Goal: Task Accomplishment & Management: Complete application form

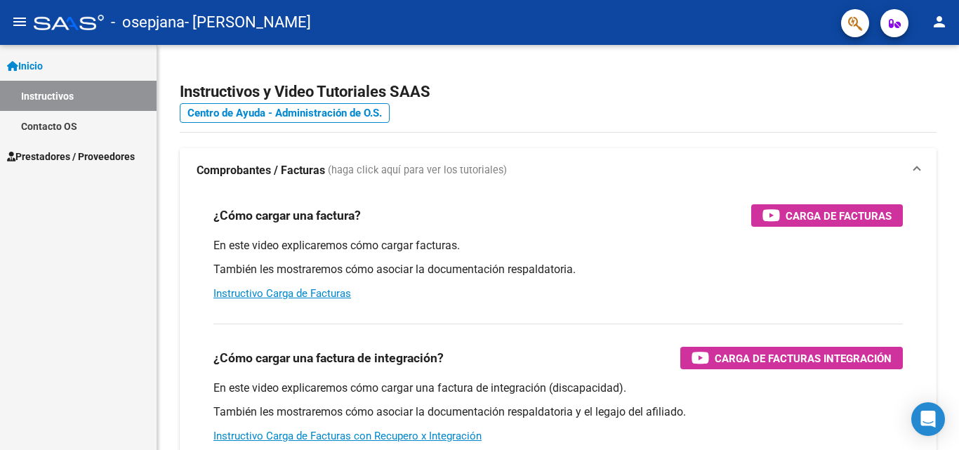
click at [105, 159] on span "Prestadores / Proveedores" at bounding box center [71, 156] width 128 height 15
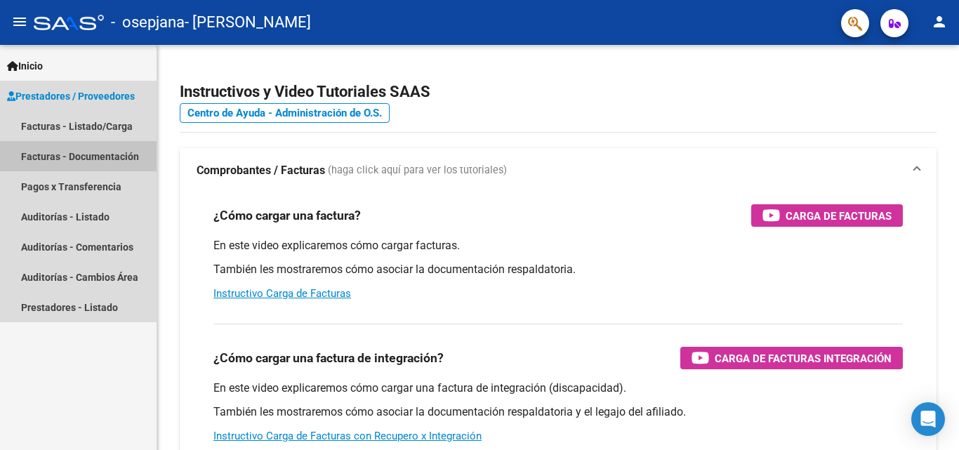
click at [94, 161] on link "Facturas - Documentación" at bounding box center [78, 156] width 157 height 30
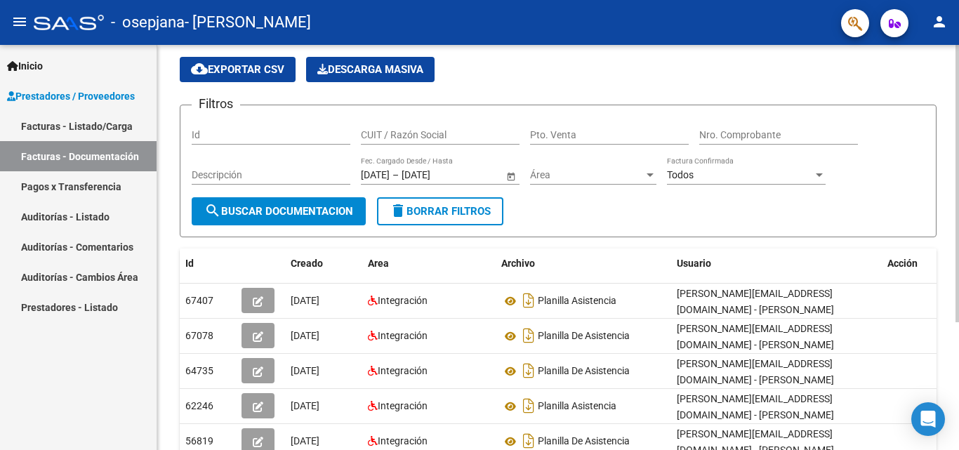
click at [958, 159] on div at bounding box center [957, 217] width 4 height 277
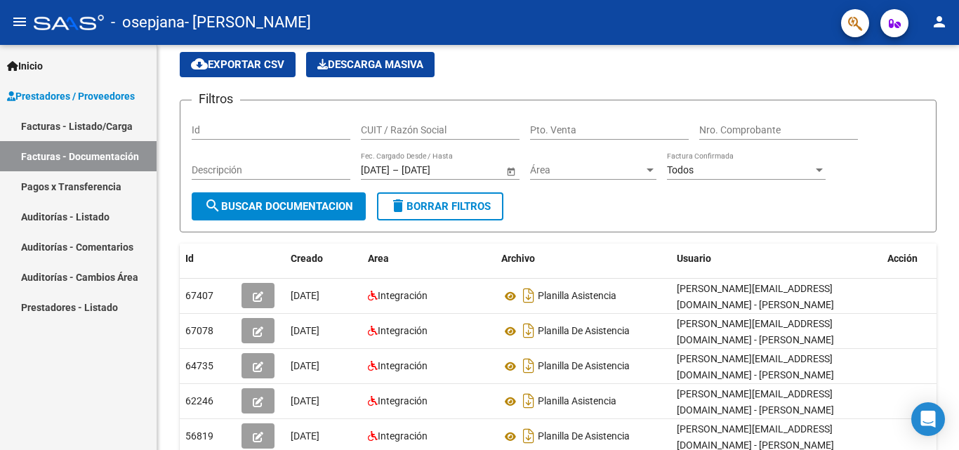
click at [114, 136] on link "Facturas - Listado/Carga" at bounding box center [78, 126] width 157 height 30
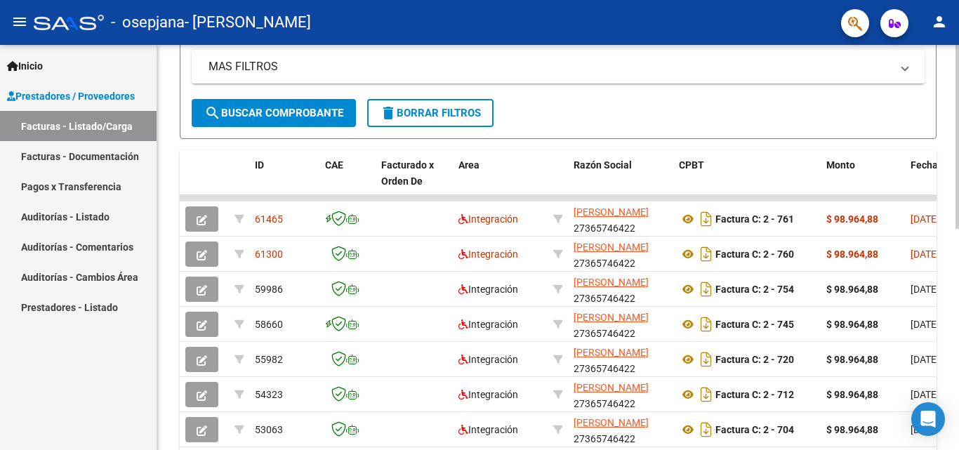
scroll to position [326, 0]
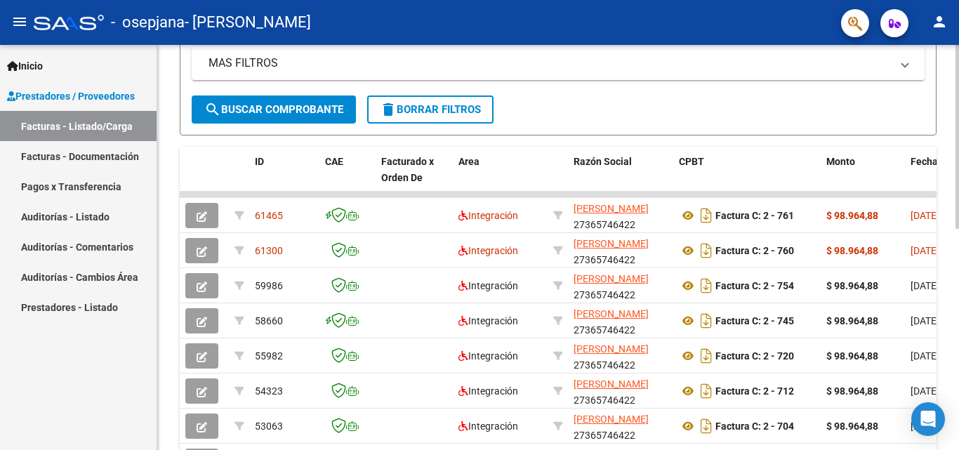
click at [958, 293] on div at bounding box center [957, 289] width 4 height 184
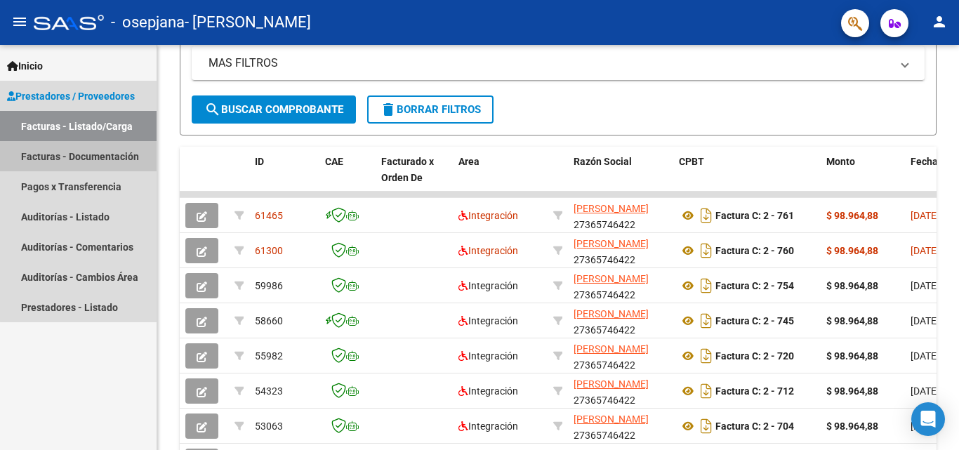
click at [119, 150] on link "Facturas - Documentación" at bounding box center [78, 156] width 157 height 30
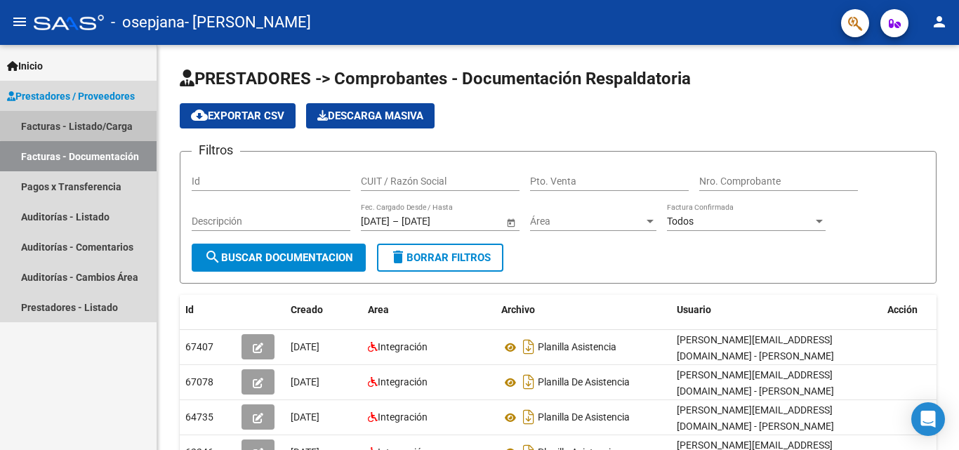
click at [84, 121] on link "Facturas - Listado/Carga" at bounding box center [78, 126] width 157 height 30
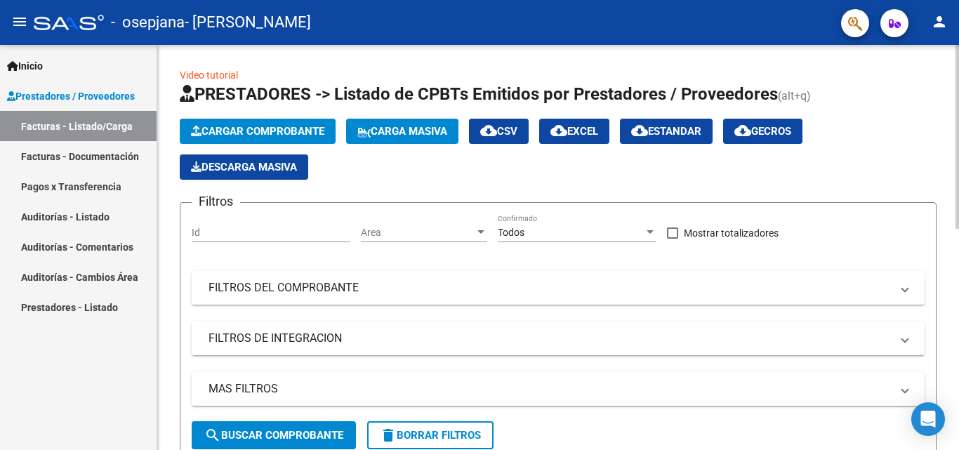
scroll to position [405, 0]
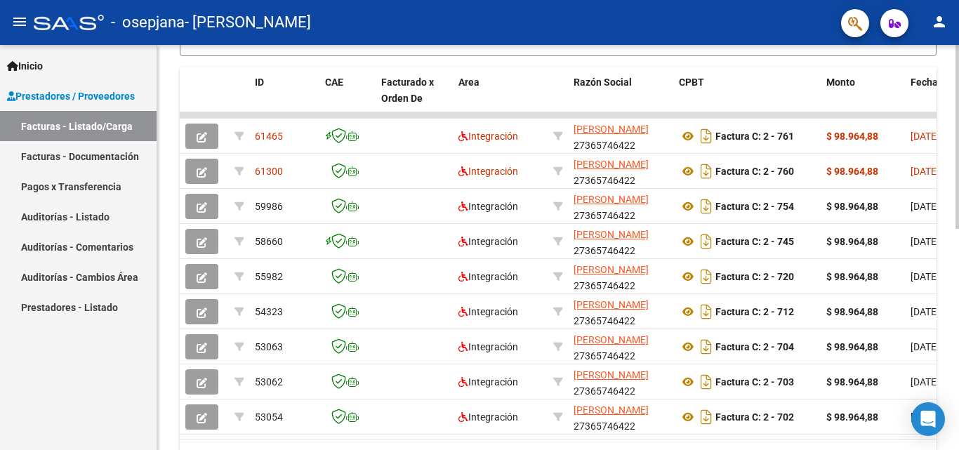
click at [958, 377] on div at bounding box center [957, 247] width 4 height 405
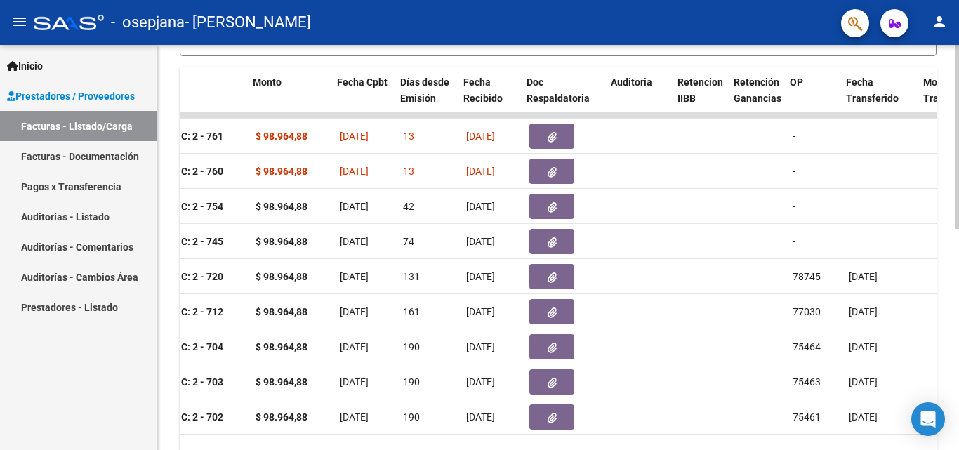
scroll to position [0, 573]
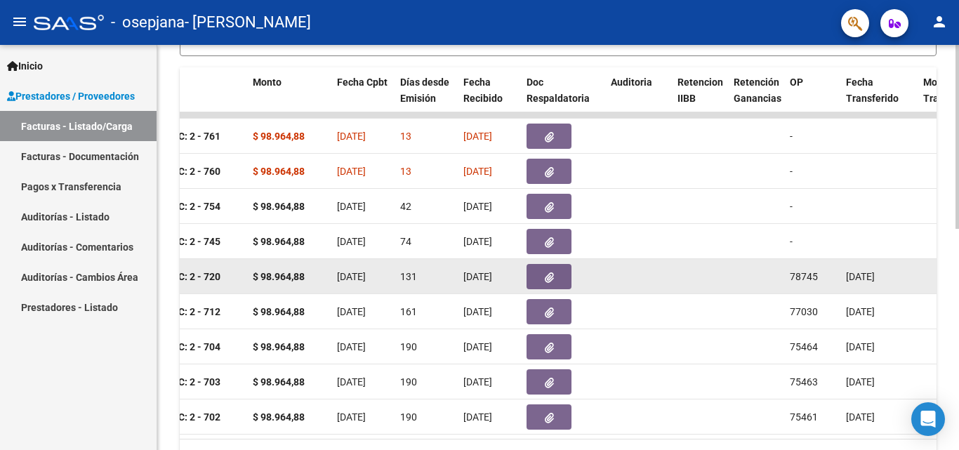
click at [736, 273] on datatable-body-cell at bounding box center [756, 276] width 56 height 34
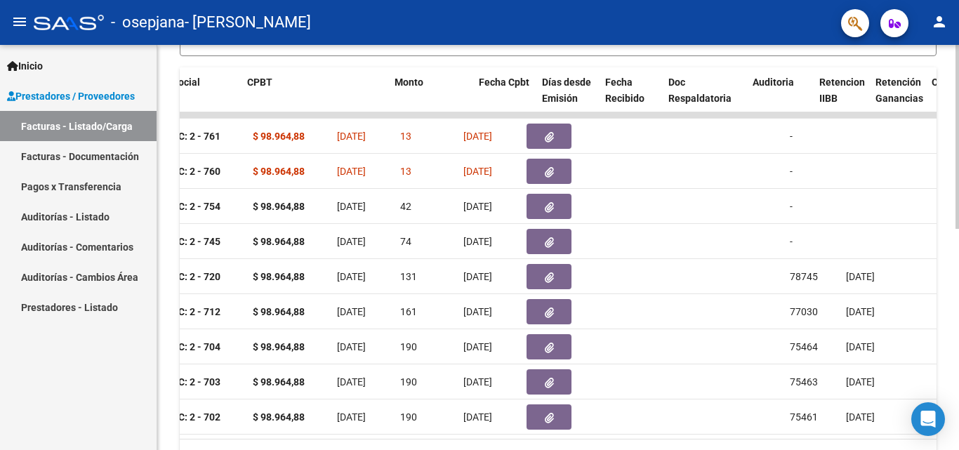
scroll to position [0, 0]
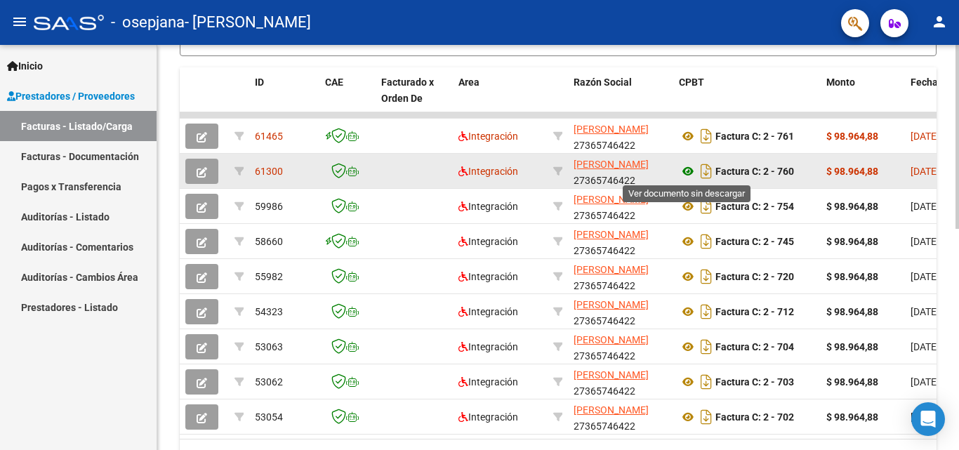
click at [687, 168] on icon at bounding box center [688, 171] width 18 height 17
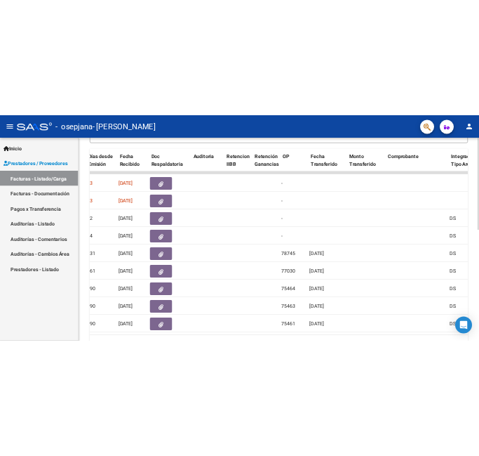
scroll to position [0, 764]
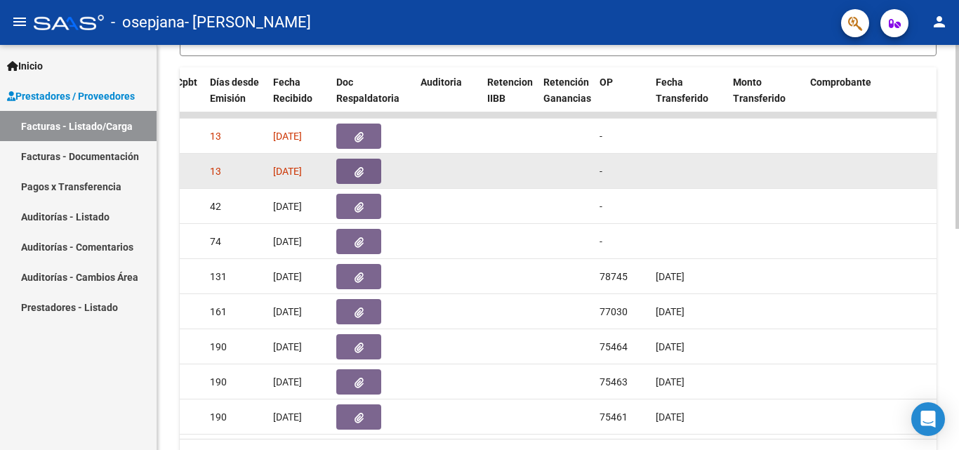
click at [357, 167] on icon "button" at bounding box center [358, 172] width 9 height 11
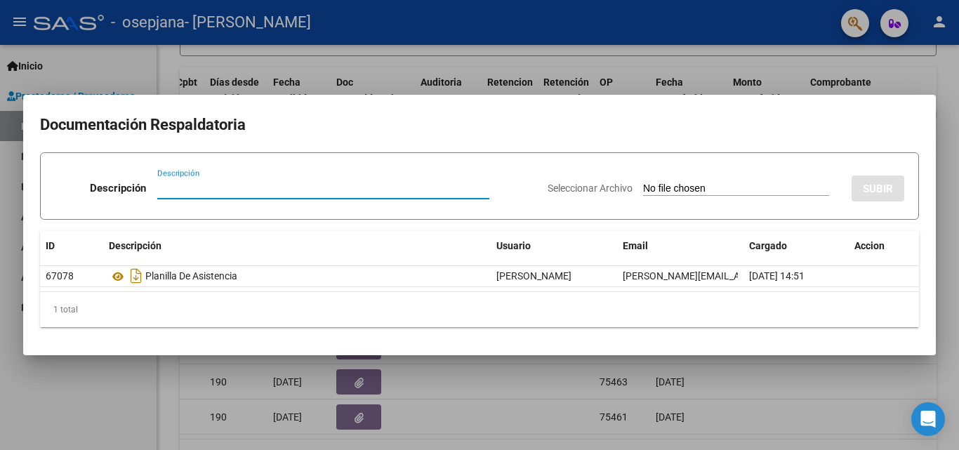
click at [579, 185] on span "Seleccionar Archivo" at bounding box center [589, 187] width 85 height 11
click at [643, 185] on input "Seleccionar Archivo" at bounding box center [736, 188] width 186 height 13
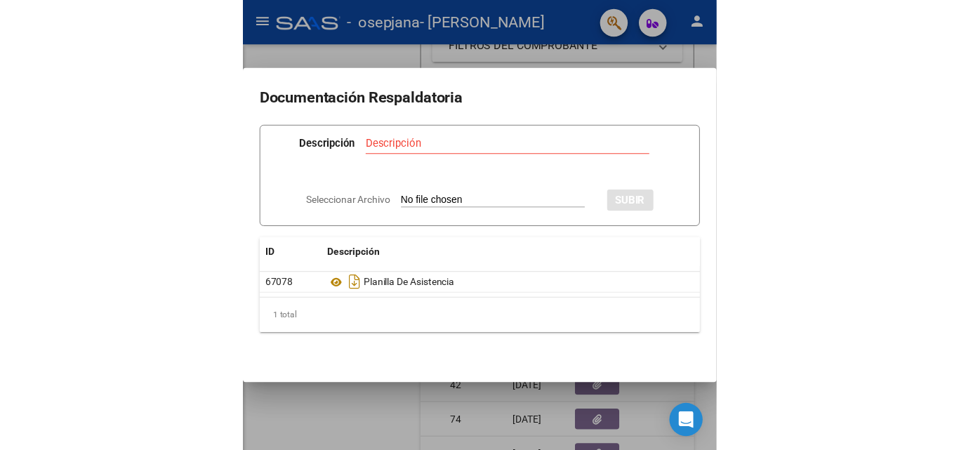
scroll to position [405, 0]
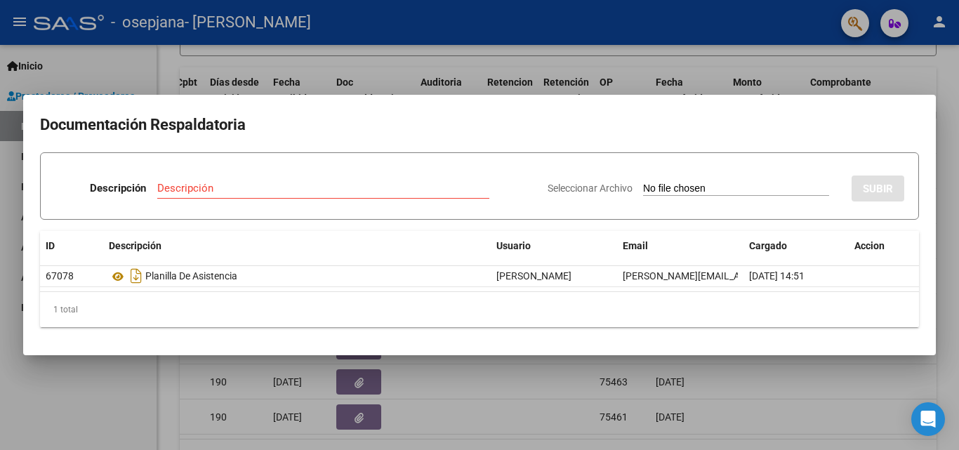
click at [566, 182] on span "Seleccionar Archivo" at bounding box center [589, 187] width 85 height 11
click at [643, 182] on input "Seleccionar Archivo" at bounding box center [736, 188] width 186 height 13
type input "C:\fakepath\Nota de credito por FC 729.pdf"
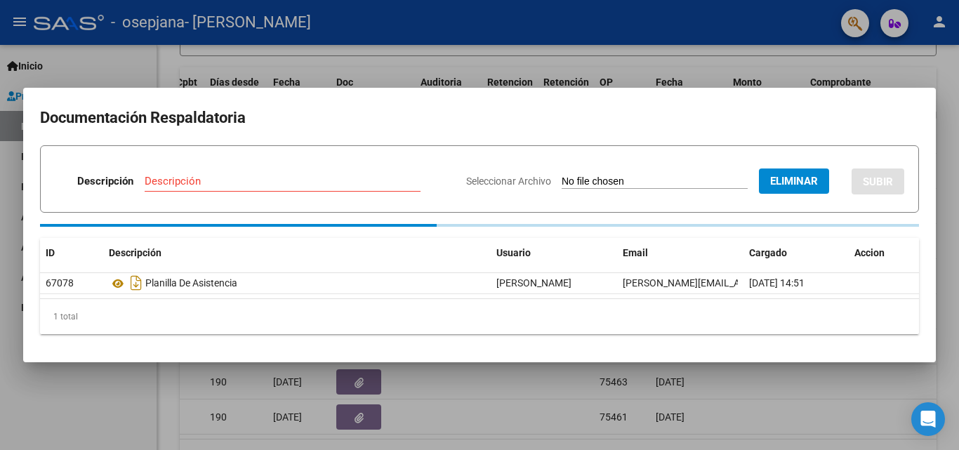
click at [244, 175] on input "Descripción" at bounding box center [283, 181] width 276 height 13
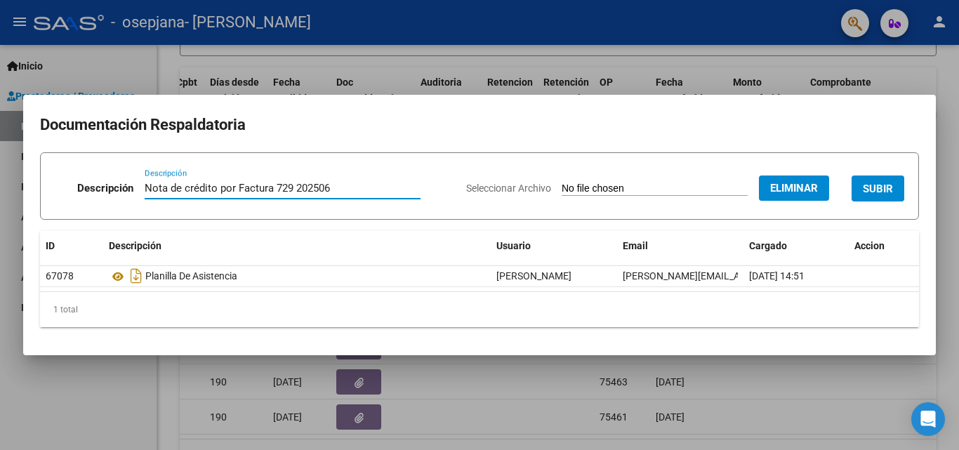
type input "Nota de crédito por Factura 729 202506"
click at [874, 196] on button "SUBIR" at bounding box center [877, 188] width 53 height 26
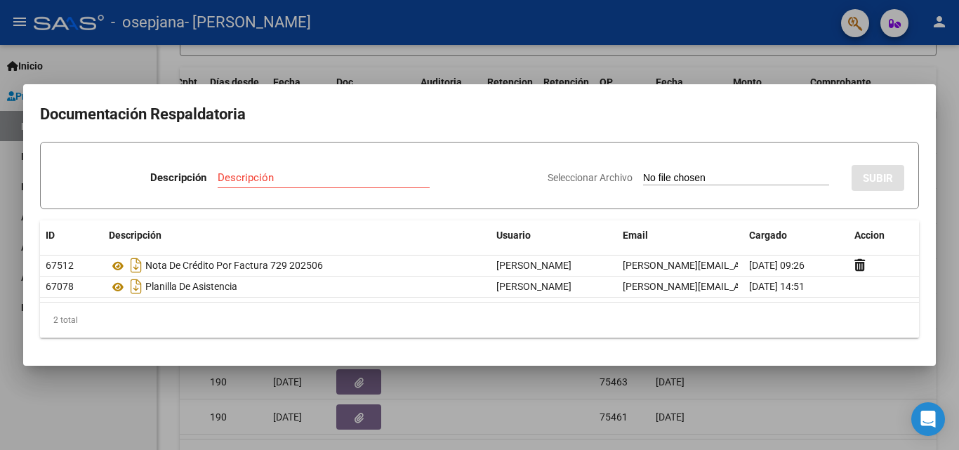
click at [811, 68] on div at bounding box center [479, 225] width 959 height 450
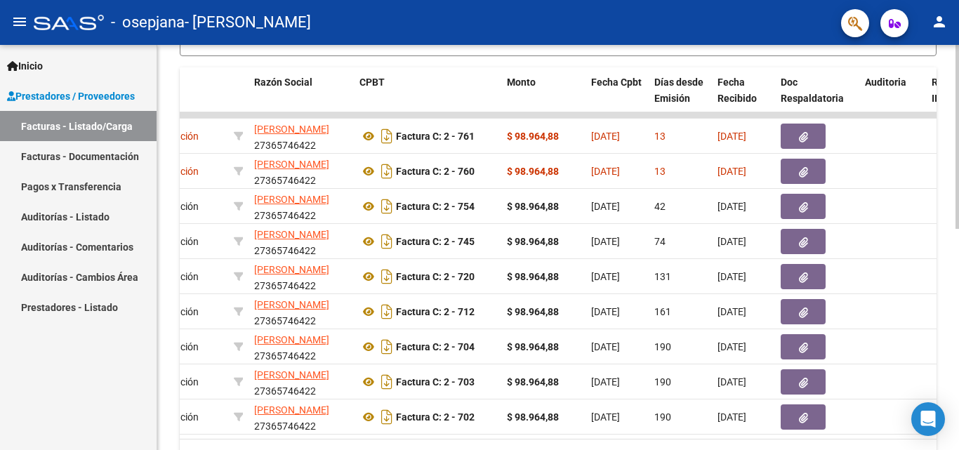
scroll to position [0, 317]
